Goal: Information Seeking & Learning: Learn about a topic

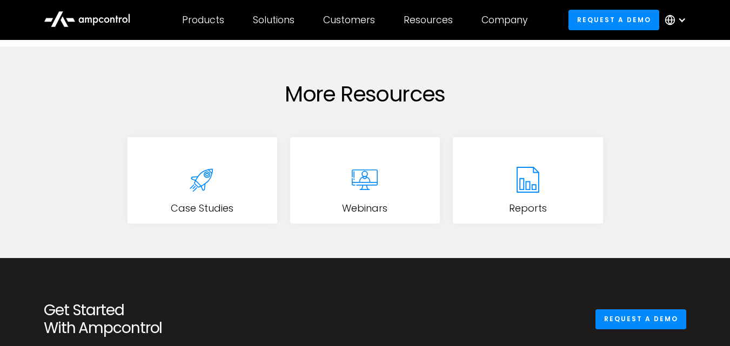
scroll to position [2232, 0]
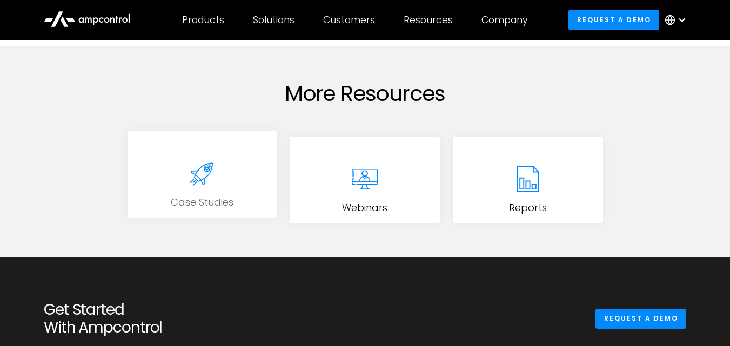
click at [223, 156] on icon at bounding box center [202, 173] width 43 height 43
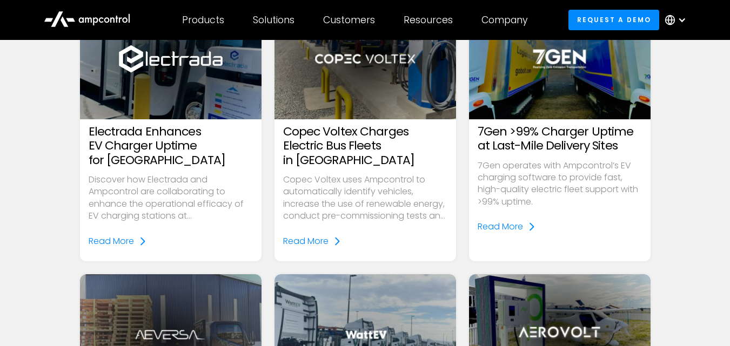
scroll to position [1083, 0]
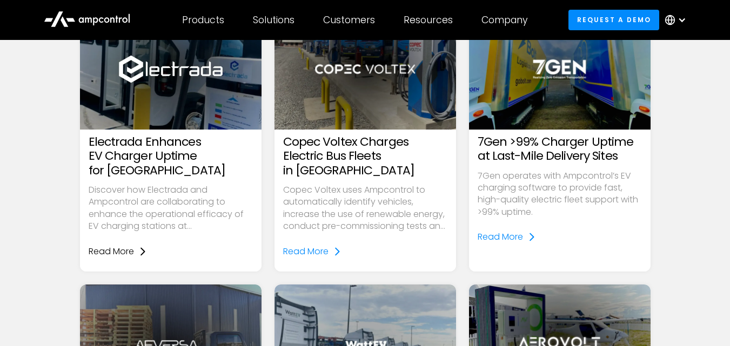
click at [122, 252] on div "Read More" at bounding box center [111, 252] width 45 height 12
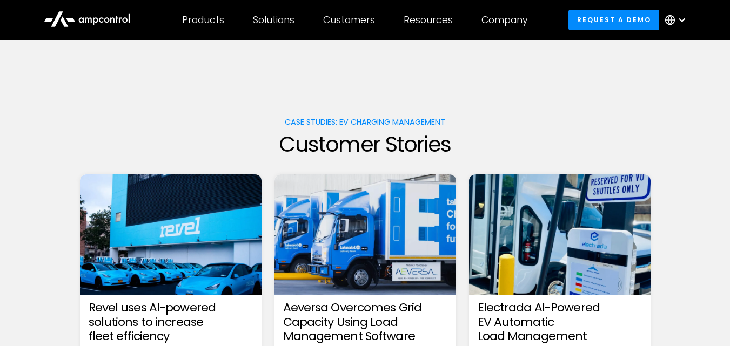
scroll to position [1011, 0]
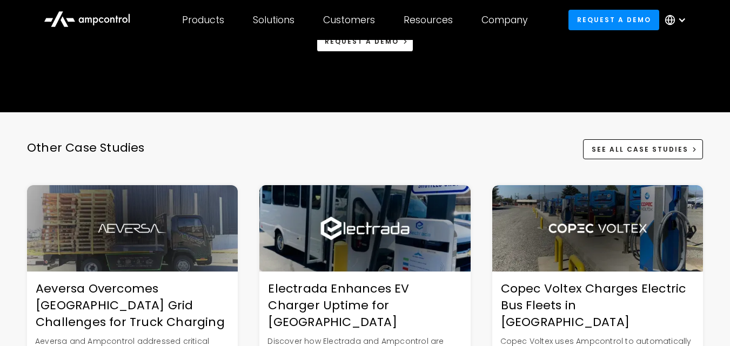
scroll to position [2354, 0]
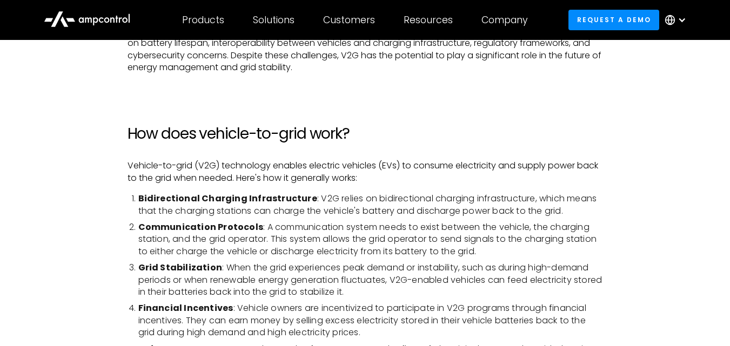
scroll to position [653, 0]
